Goal: Entertainment & Leisure: Consume media (video, audio)

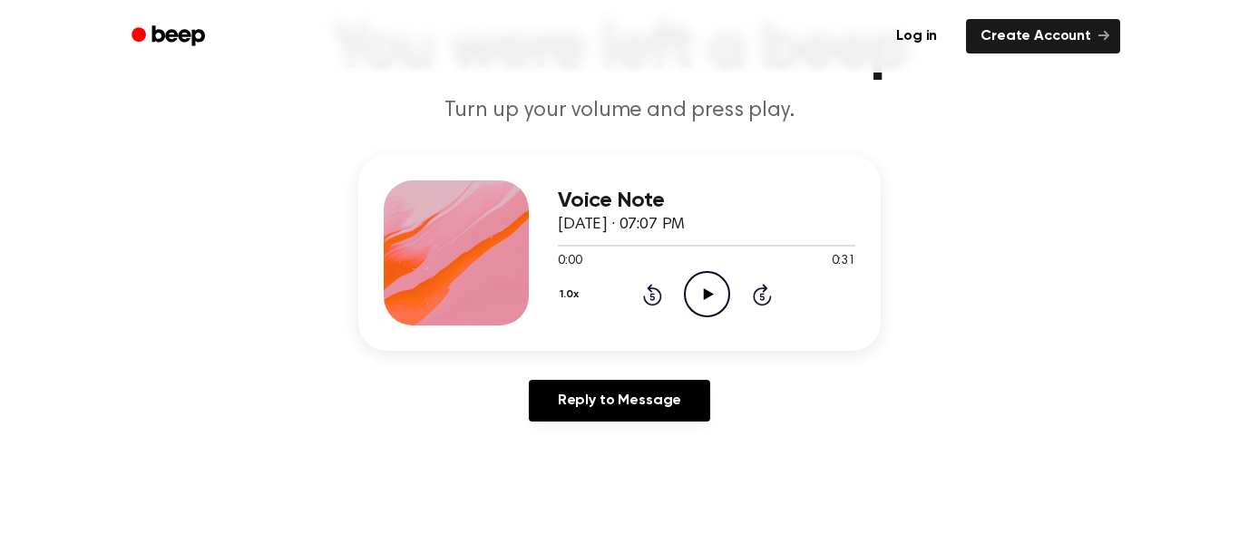
scroll to position [128, 0]
click at [706, 295] on icon at bounding box center [708, 295] width 10 height 12
click at [706, 295] on icon "Pause Audio" at bounding box center [707, 295] width 46 height 46
